Goal: Information Seeking & Learning: Learn about a topic

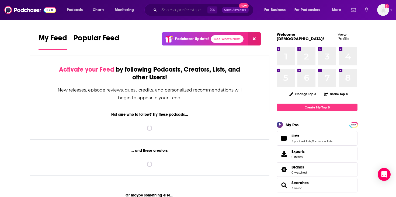
click at [179, 9] on input "Search podcasts, credits, & more..." at bounding box center [183, 10] width 48 height 9
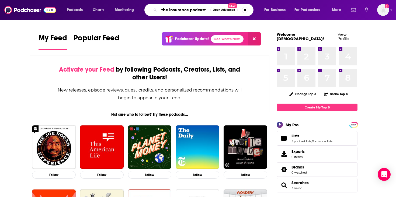
type input "the insurance podcast"
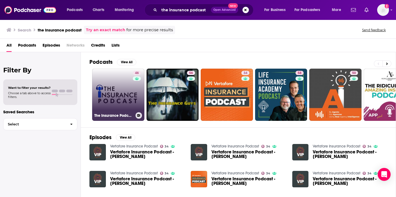
click at [117, 103] on link "46 The Insurance Podcast" at bounding box center [118, 95] width 52 height 52
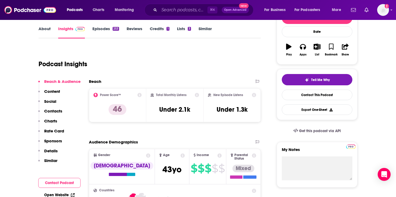
scroll to position [78, 0]
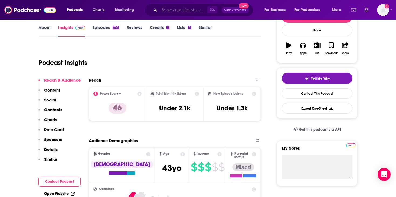
click at [178, 9] on input "Search podcasts, credits, & more..." at bounding box center [183, 10] width 48 height 9
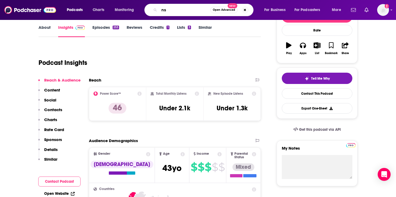
type input "n"
type input "Insurance After Dark"
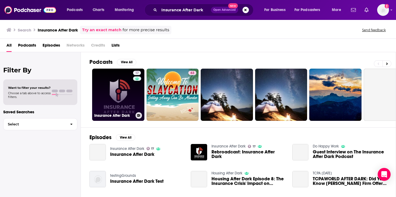
click at [119, 95] on link "17 Insurance After Dark" at bounding box center [118, 95] width 52 height 52
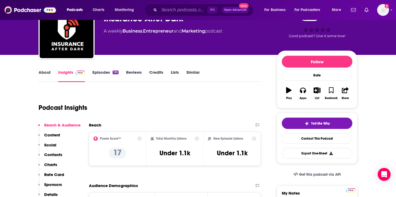
scroll to position [61, 0]
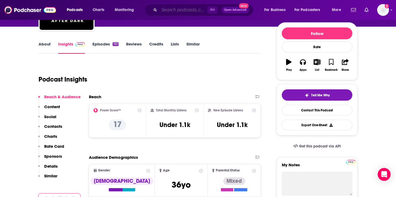
click at [177, 8] on input "Search podcasts, credits, & more..." at bounding box center [183, 10] width 48 height 9
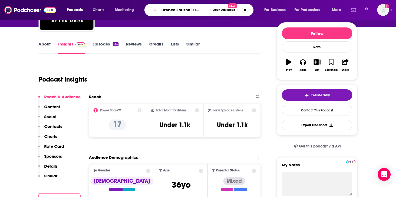
type input "Insurance Journal On Point"
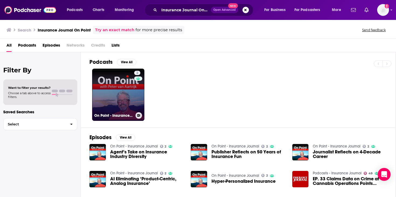
click at [117, 91] on link "2 On Point - Insurance Journal" at bounding box center [118, 95] width 52 height 52
